Goal: Task Accomplishment & Management: Manage account settings

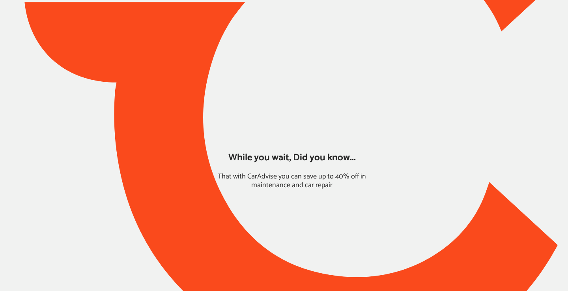
type input "*****"
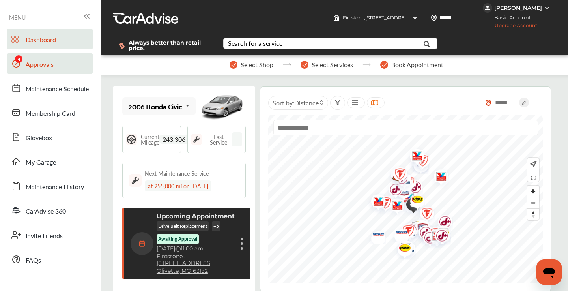
click at [64, 68] on link "Approvals" at bounding box center [50, 63] width 86 height 21
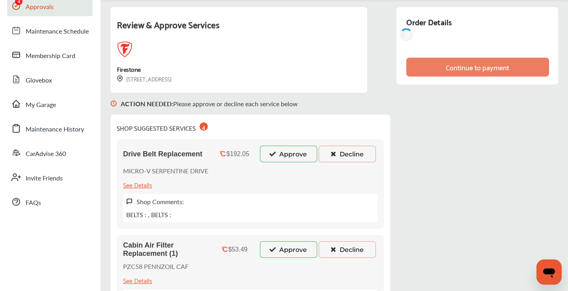
scroll to position [101, 0]
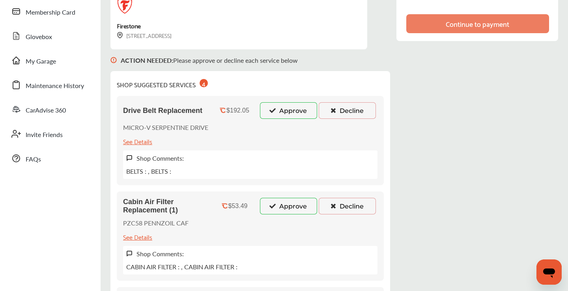
click at [340, 107] on button "Decline" at bounding box center [347, 110] width 57 height 17
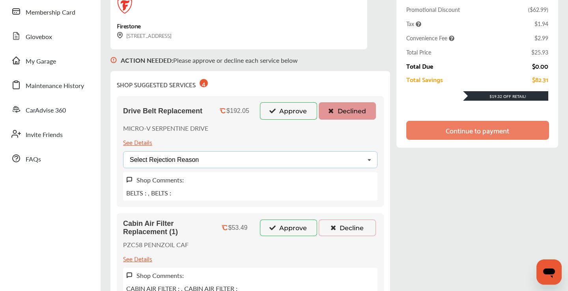
click at [245, 161] on div "Select Rejection Reason Price Not Required More Info Needed Other" at bounding box center [250, 159] width 254 height 17
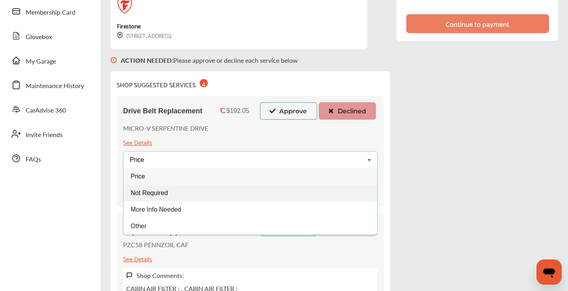
click at [180, 191] on div "Not Required" at bounding box center [250, 192] width 254 height 17
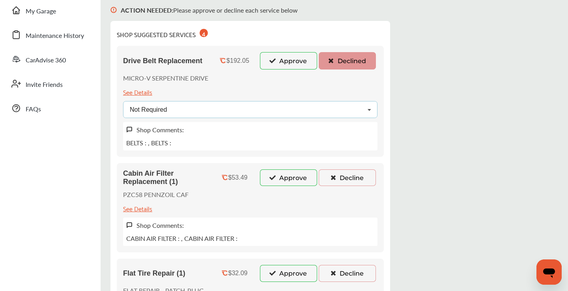
scroll to position [170, 0]
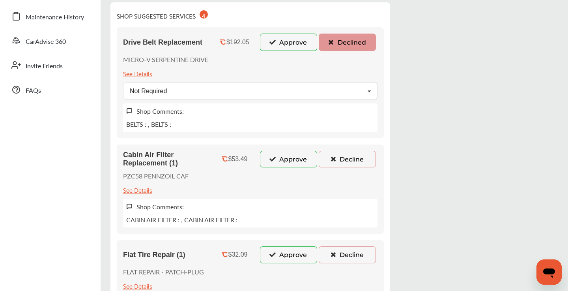
click at [331, 160] on icon at bounding box center [332, 159] width 7 height 6
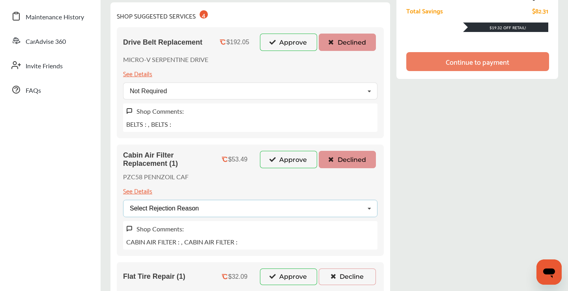
click at [248, 209] on div "Select Rejection Reason Price Not Required More Info Needed Other" at bounding box center [250, 208] width 254 height 17
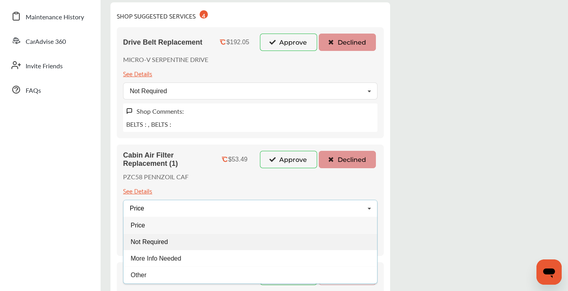
click at [180, 240] on div "Not Required" at bounding box center [250, 241] width 254 height 17
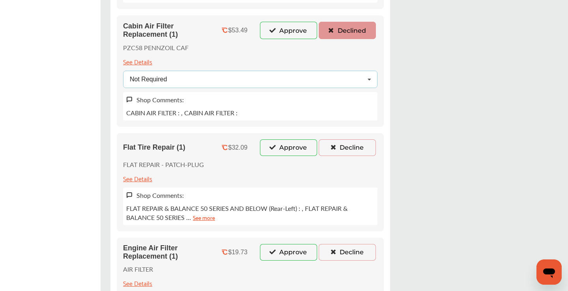
scroll to position [323, 0]
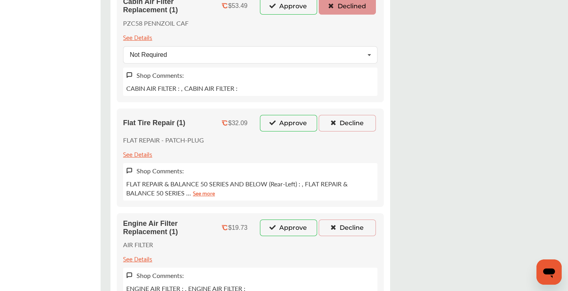
click at [343, 115] on button "Decline" at bounding box center [347, 123] width 57 height 17
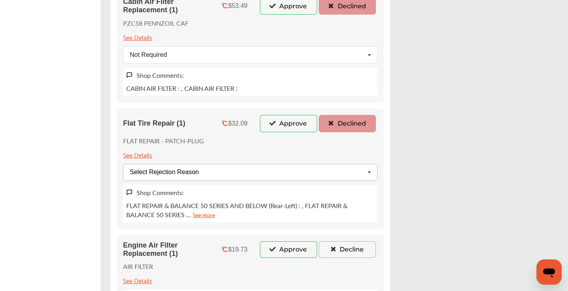
click at [232, 171] on div "Select Rejection Reason Price Not Required More Info Needed Other" at bounding box center [250, 172] width 254 height 17
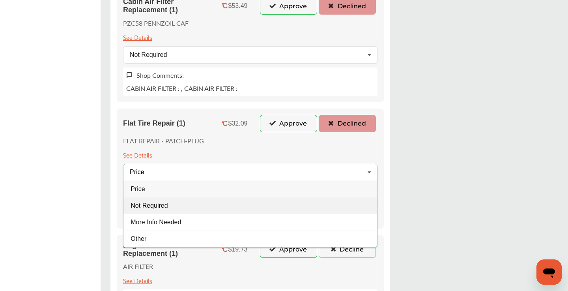
click at [166, 207] on span "Not Required" at bounding box center [149, 205] width 37 height 7
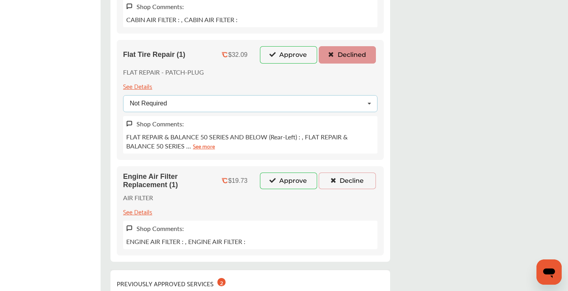
scroll to position [399, 0]
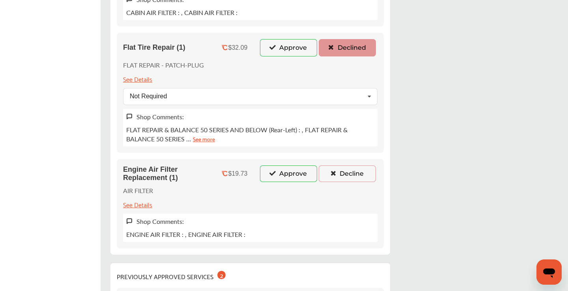
click at [343, 180] on button "Decline" at bounding box center [347, 173] width 57 height 17
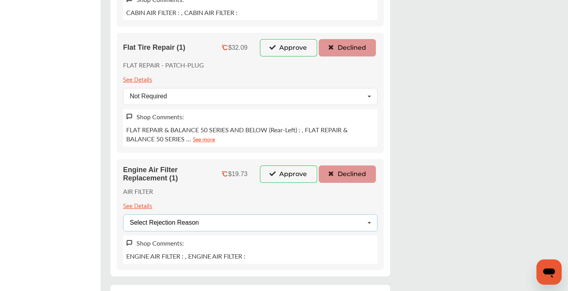
click at [267, 222] on div "Select Rejection Reason Price Not Required More Info Needed Other" at bounding box center [250, 222] width 254 height 17
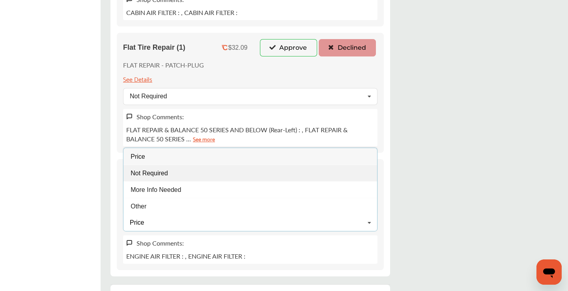
click at [196, 174] on div "Not Required" at bounding box center [250, 173] width 254 height 17
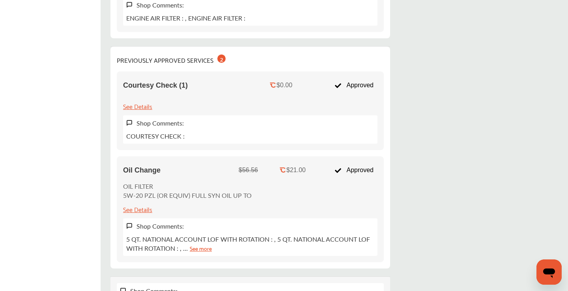
scroll to position [0, 0]
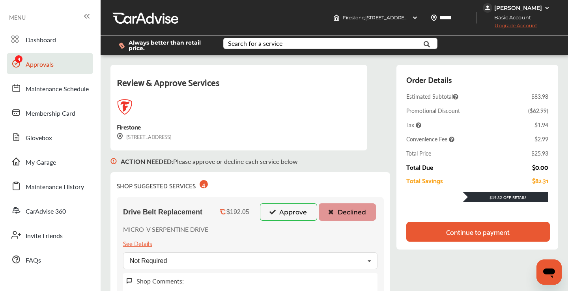
click at [439, 234] on div "Continue to payment" at bounding box center [478, 232] width 144 height 20
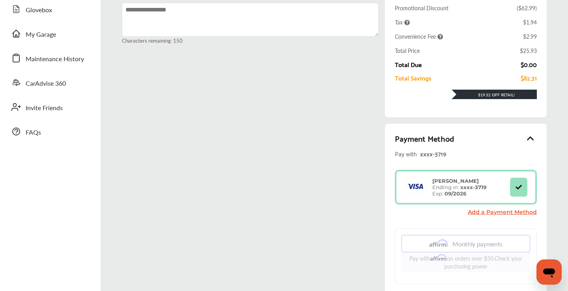
scroll to position [206, 0]
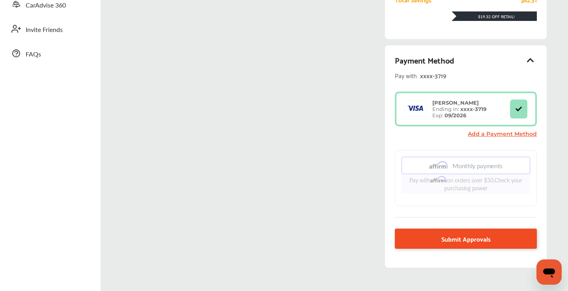
click at [433, 235] on link "Submit Approvals" at bounding box center [466, 238] width 142 height 20
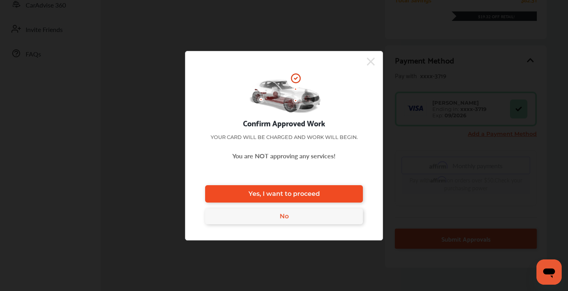
click at [294, 192] on span "Yes, I want to proceed" at bounding box center [283, 193] width 71 height 7
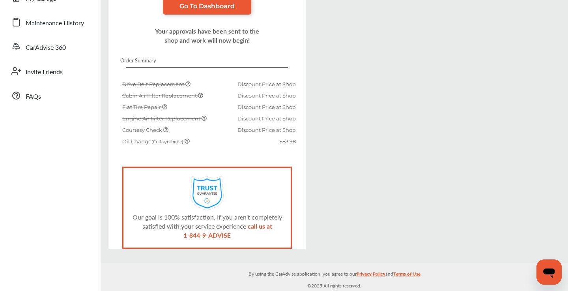
scroll to position [162, 0]
